Goal: Task Accomplishment & Management: Complete application form

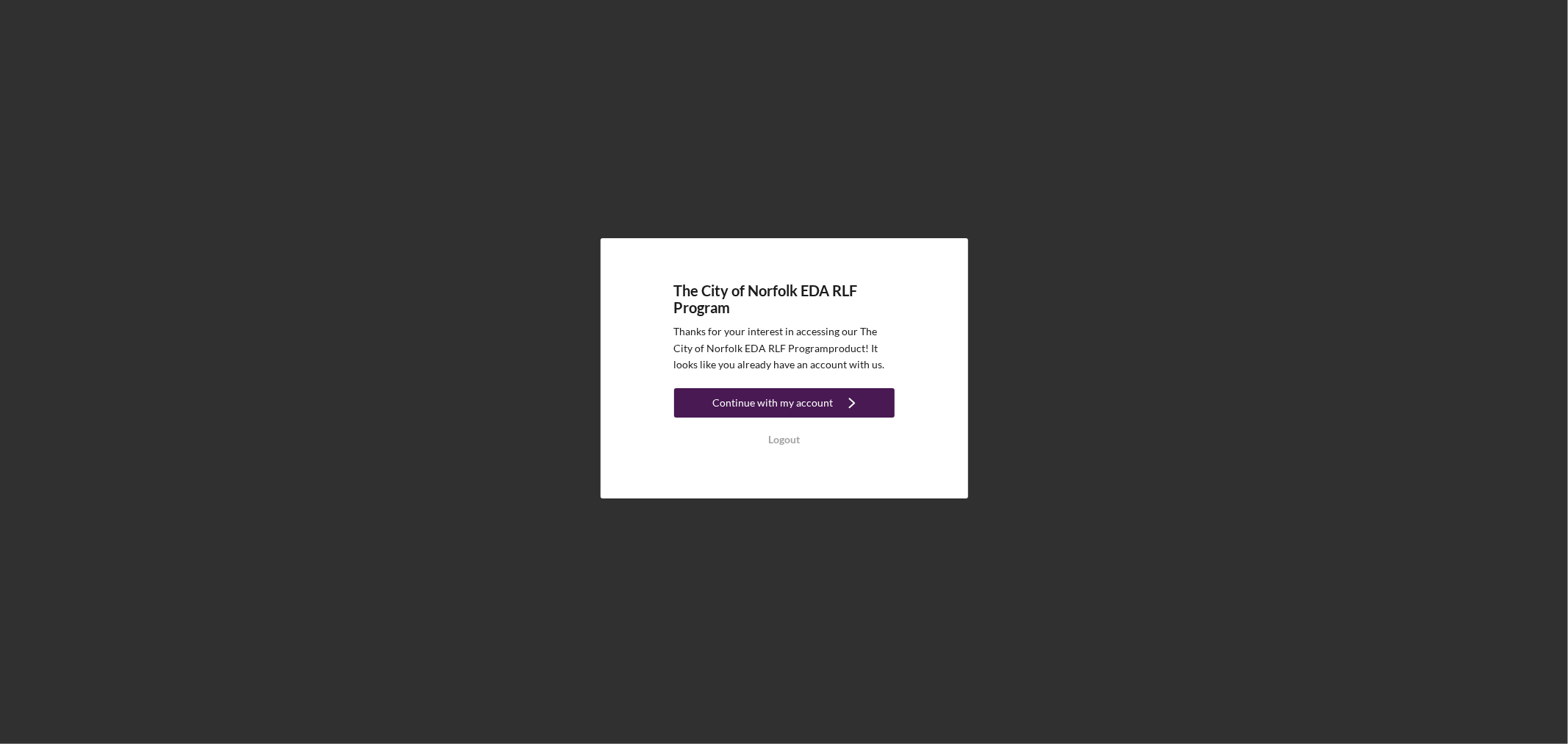
click at [821, 407] on div "Continue with my account" at bounding box center [773, 402] width 121 height 29
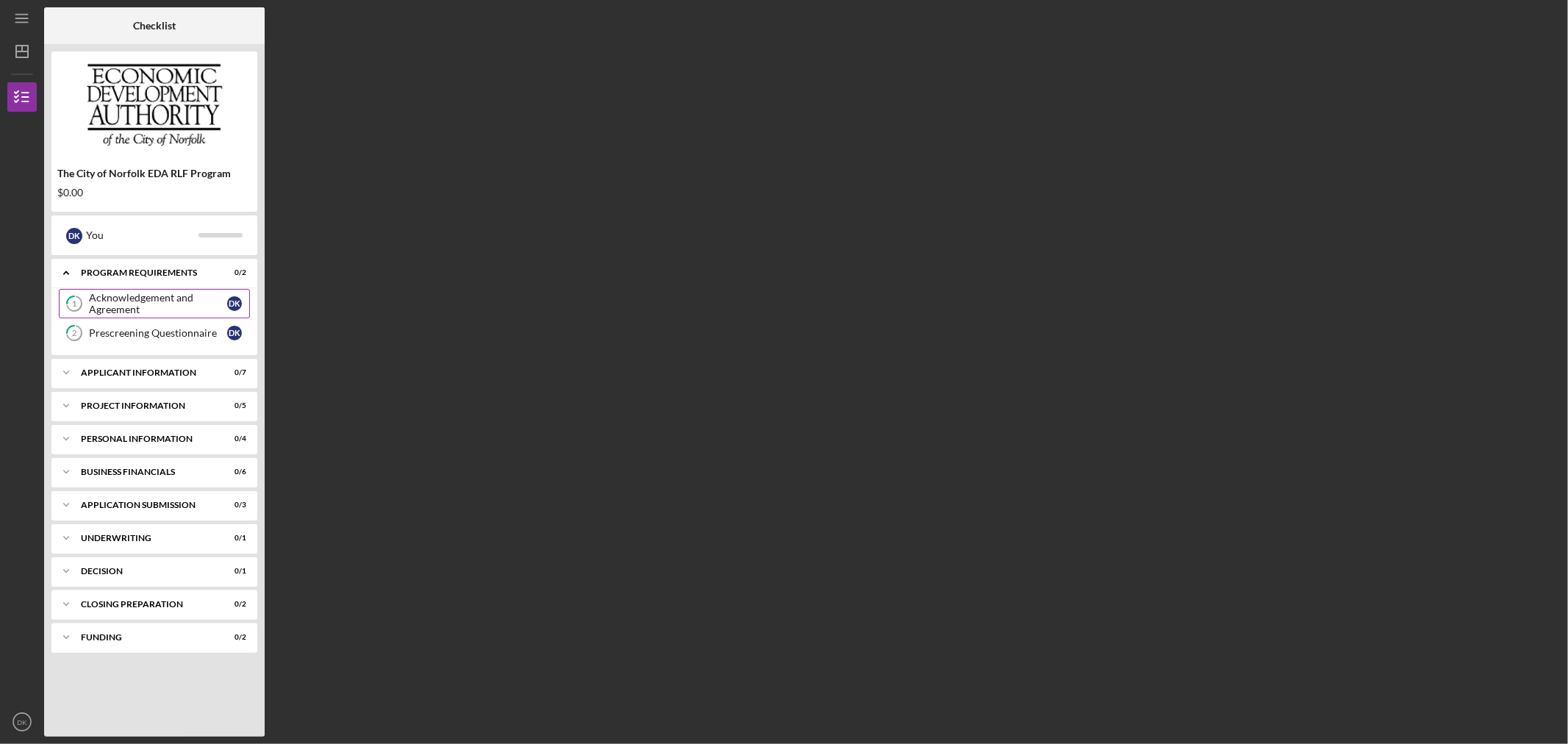
click at [173, 309] on div "Acknowledgement and Agreement" at bounding box center [158, 303] width 138 height 24
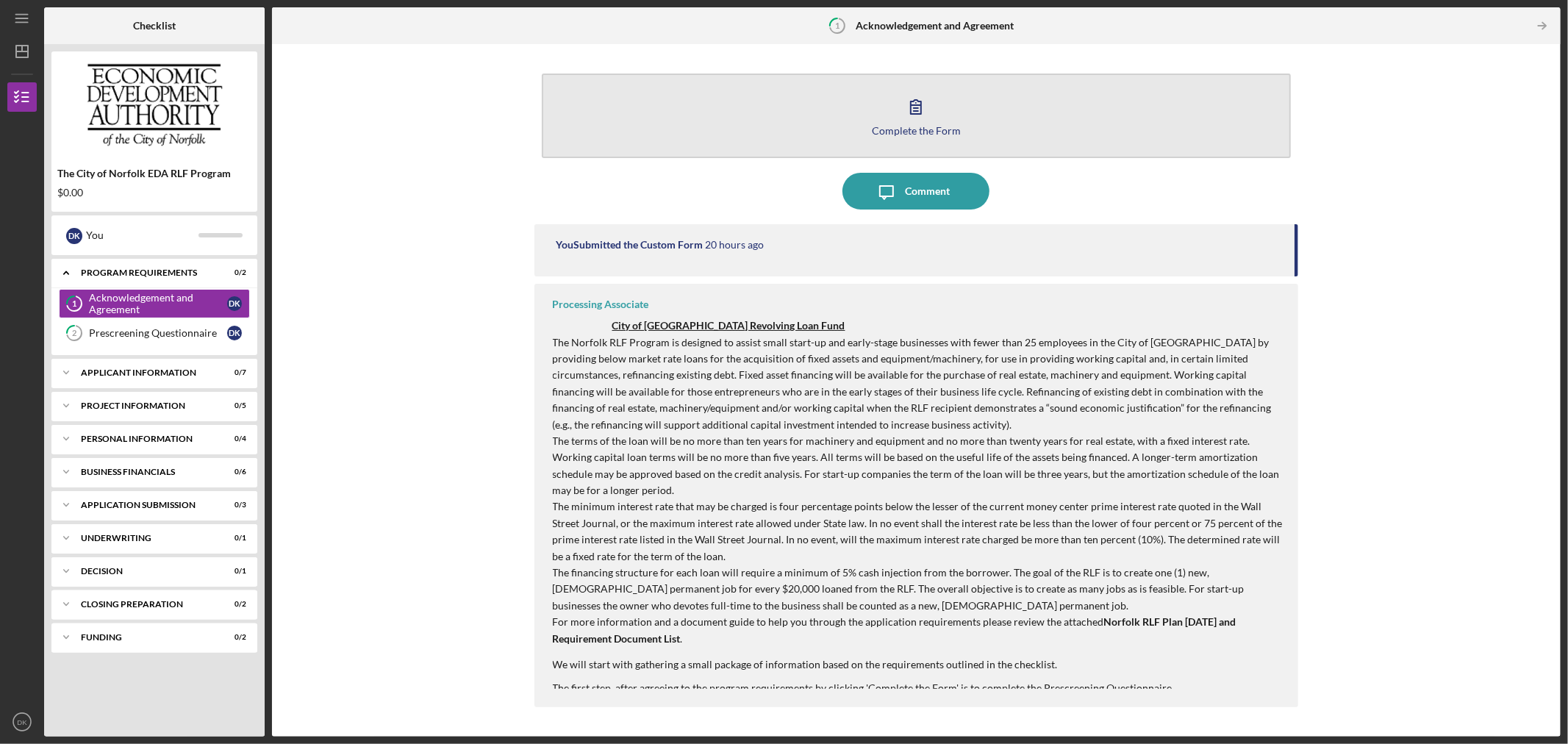
click at [956, 104] on button "Complete the Form Form" at bounding box center [917, 115] width 750 height 84
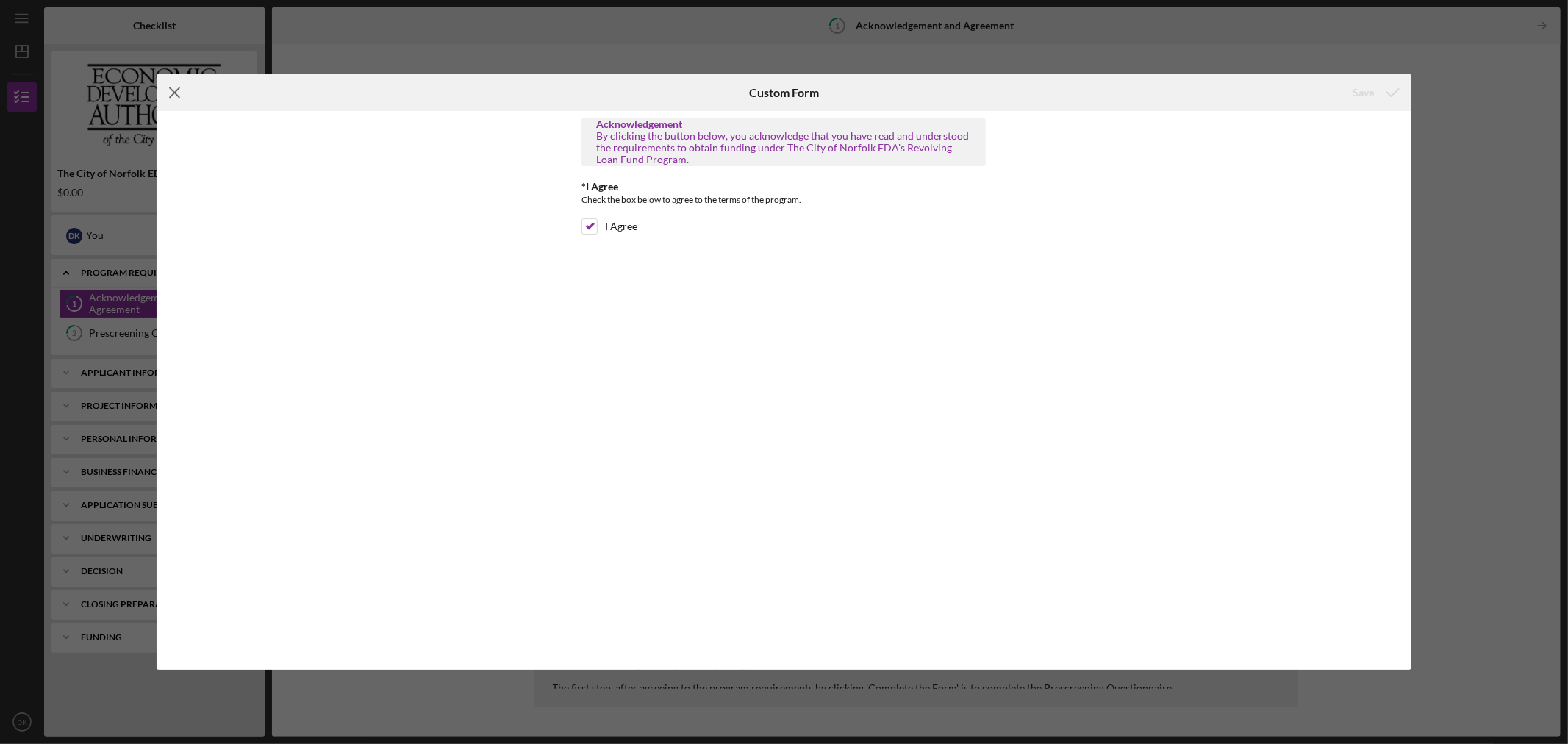
click at [182, 100] on icon "Icon/Menu Close" at bounding box center [174, 93] width 36 height 36
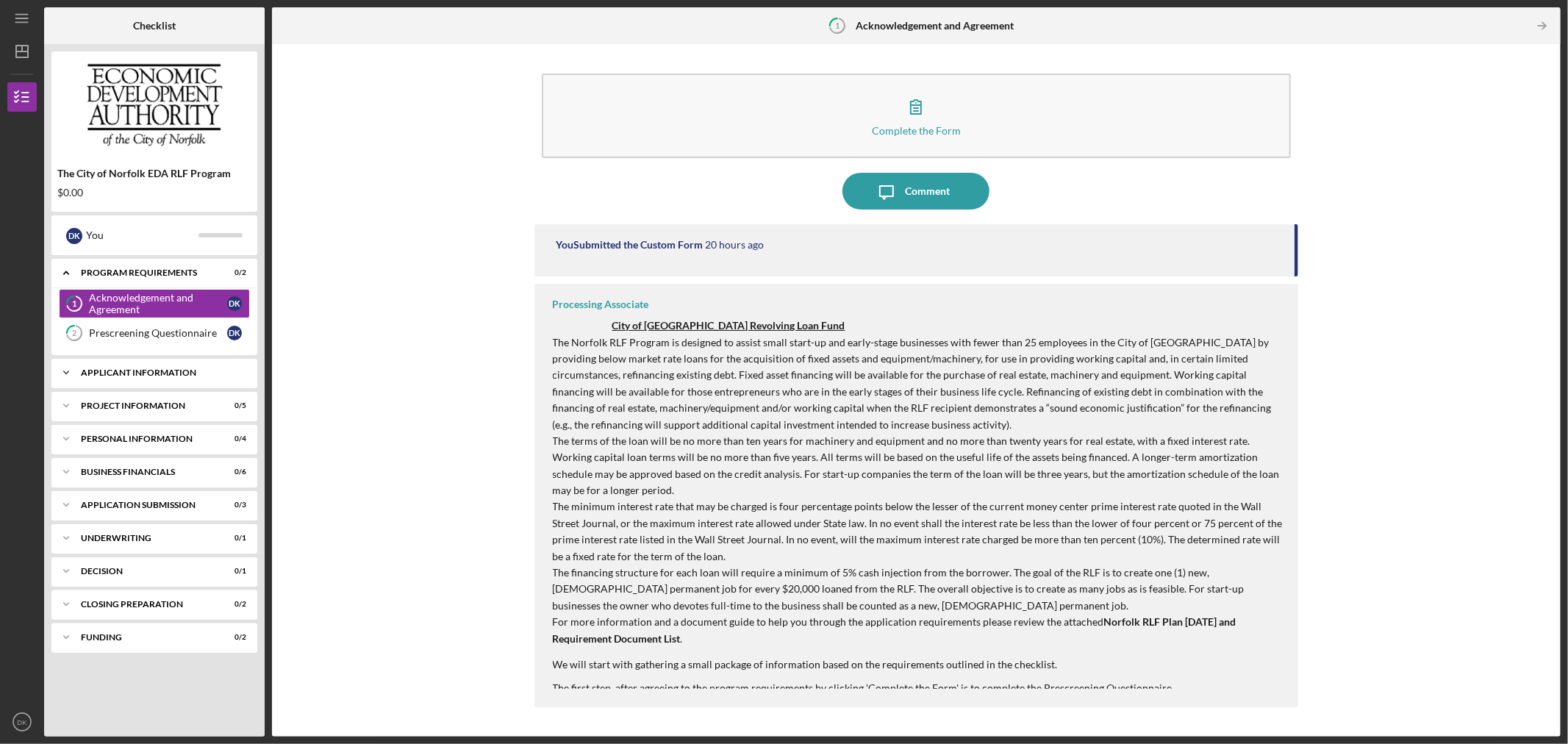
click at [151, 358] on div "Icon/Expander Program Requirements 0 / 2 1 Acknowledgement and Agreement D K 2 …" at bounding box center [154, 494] width 206 height 471
click at [154, 362] on div "Icon/Expander APPLICANT INFORMATION 0 / 7" at bounding box center [154, 372] width 206 height 29
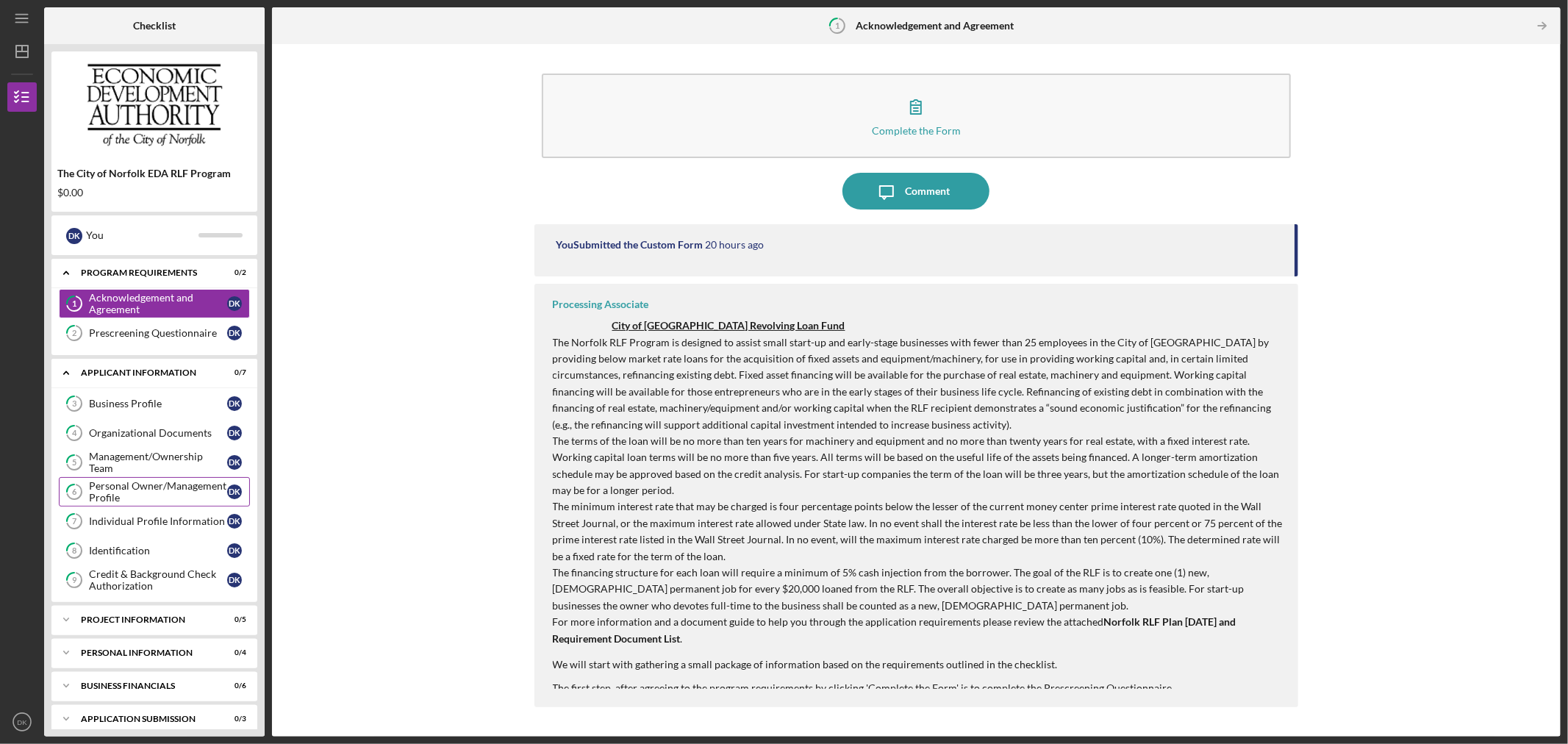
click at [137, 495] on div "Personal Owner/Management Profile" at bounding box center [158, 492] width 138 height 24
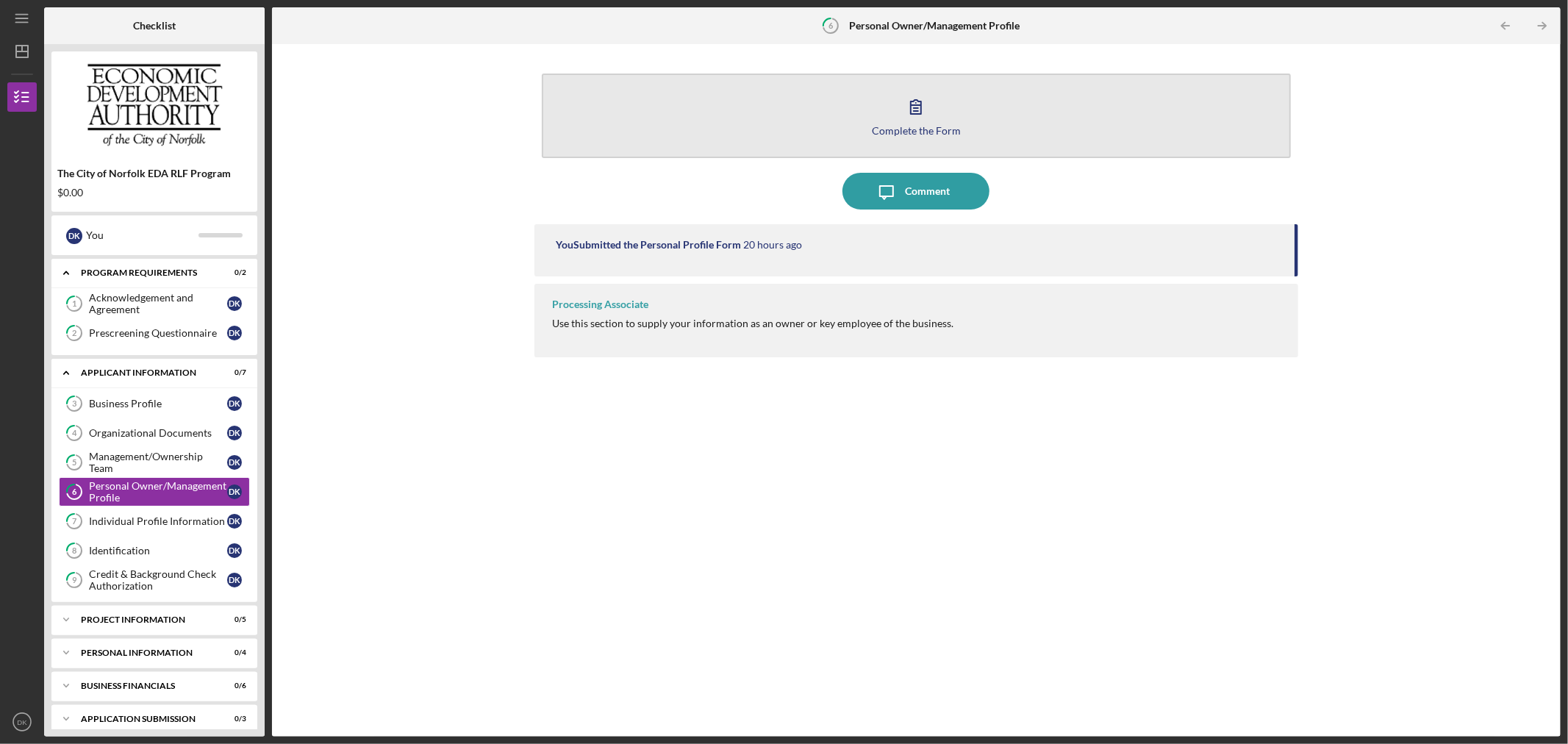
click at [867, 87] on button "Complete the Form Form" at bounding box center [917, 115] width 750 height 84
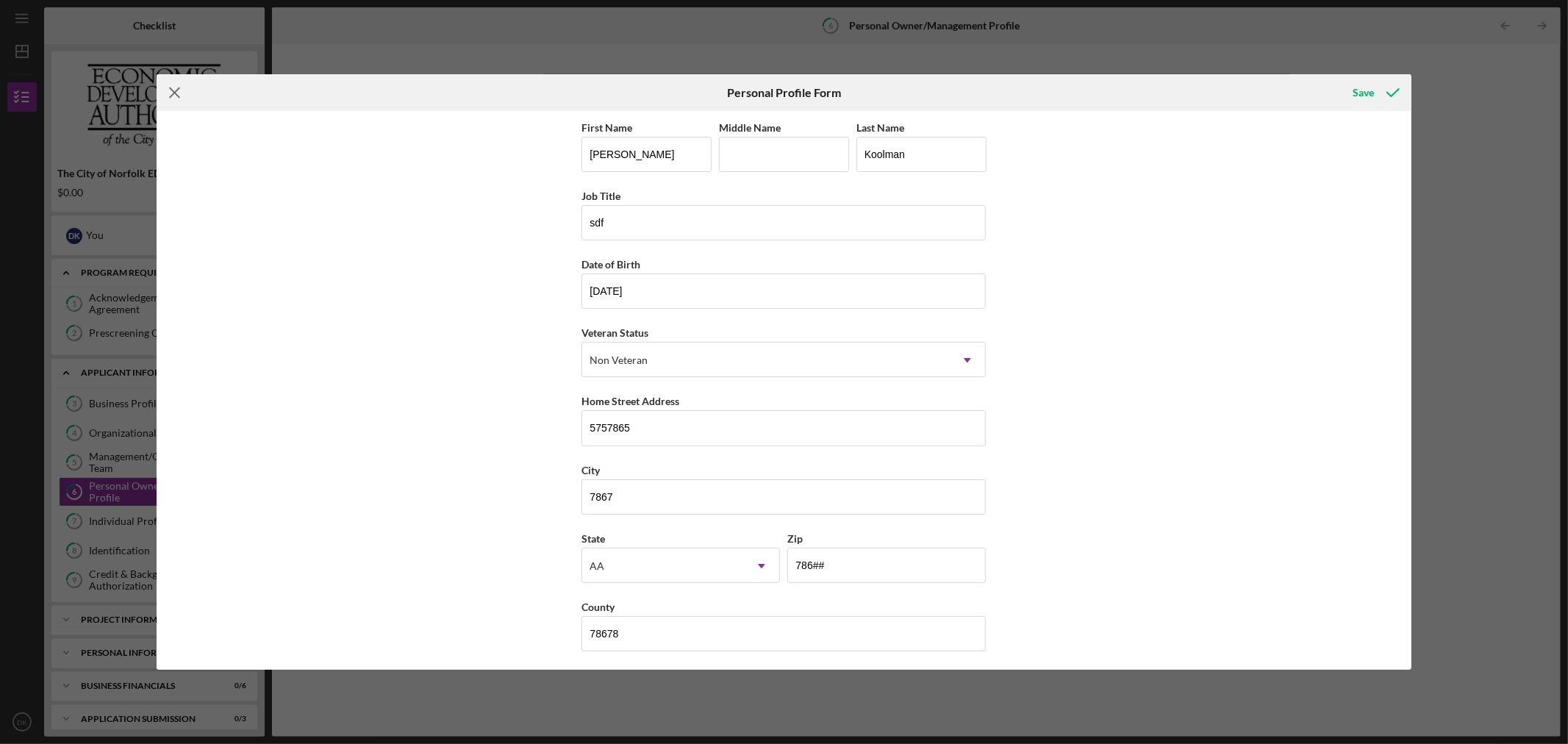
click at [179, 98] on icon "Icon/Menu Close" at bounding box center [174, 93] width 36 height 36
